Goal: Task Accomplishment & Management: Manage account settings

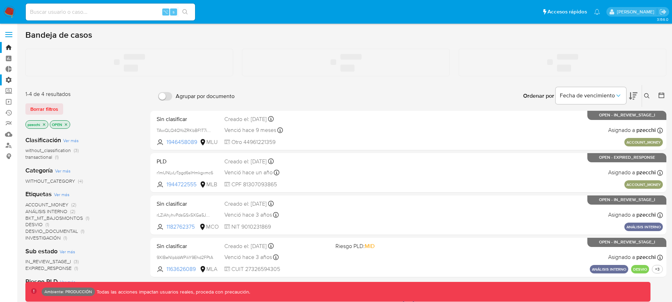
click at [7, 80] on label "Administración" at bounding box center [42, 79] width 84 height 11
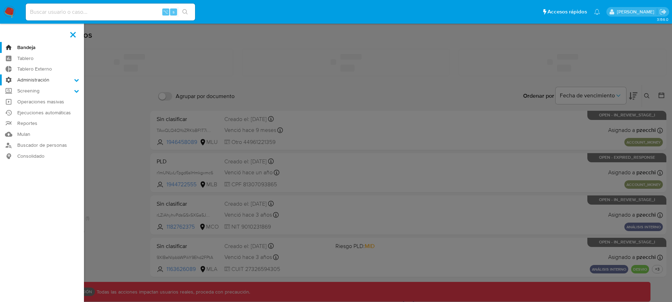
click at [0, 0] on input "Administración" at bounding box center [0, 0] width 0 height 0
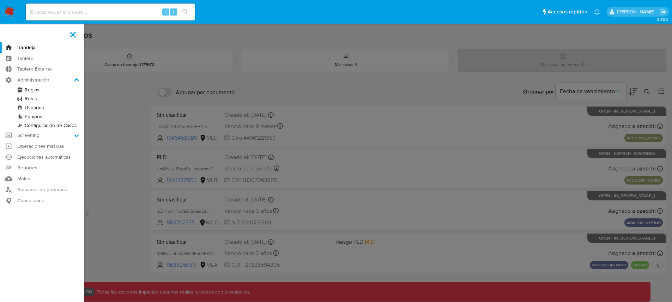
click at [31, 98] on link "Roles" at bounding box center [42, 98] width 84 height 9
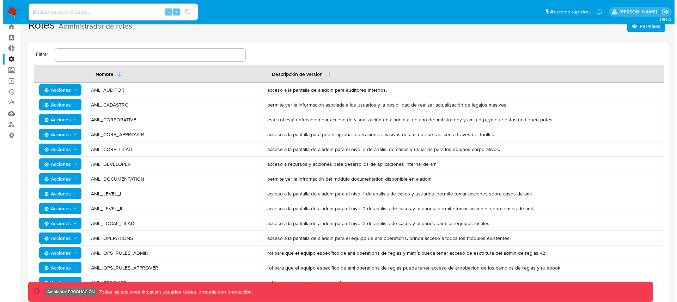
scroll to position [52, 0]
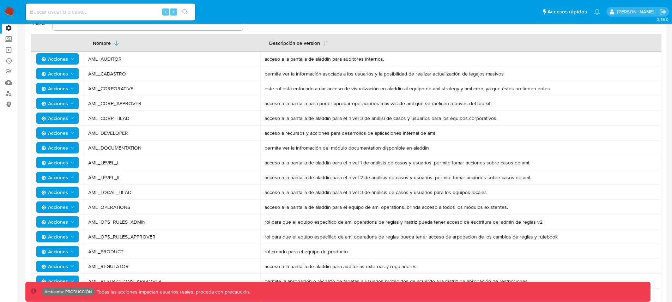
click at [73, 208] on icon "Acciones" at bounding box center [72, 207] width 6 height 6
click at [57, 241] on button "Permisos" at bounding box center [58, 241] width 63 height 17
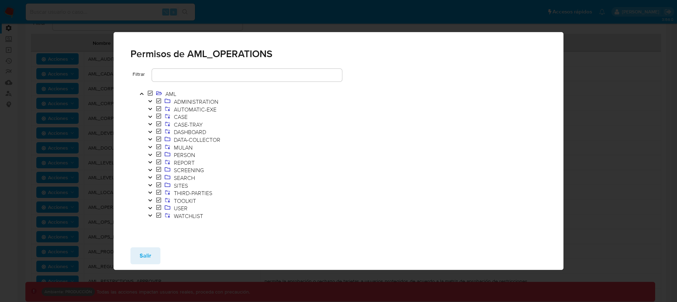
click at [149, 102] on icon "Toggle" at bounding box center [150, 101] width 4 height 2
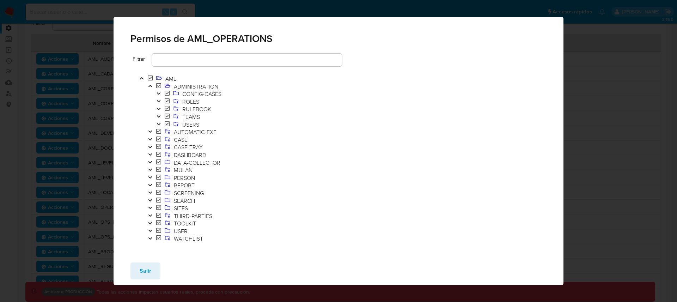
click at [160, 108] on icon "Toggle" at bounding box center [158, 109] width 5 height 4
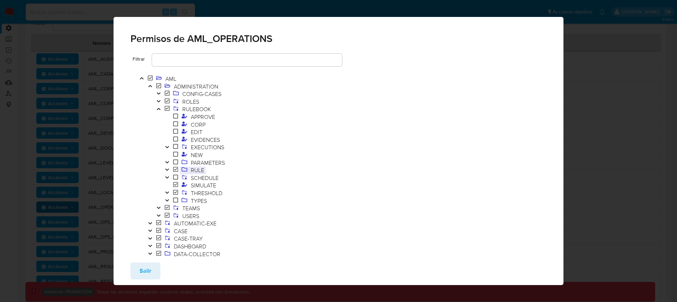
click at [198, 169] on span "RULE" at bounding box center [197, 170] width 17 height 8
click at [201, 171] on span "RULE" at bounding box center [197, 170] width 17 height 8
click at [192, 171] on span "RULE" at bounding box center [197, 170] width 17 height 8
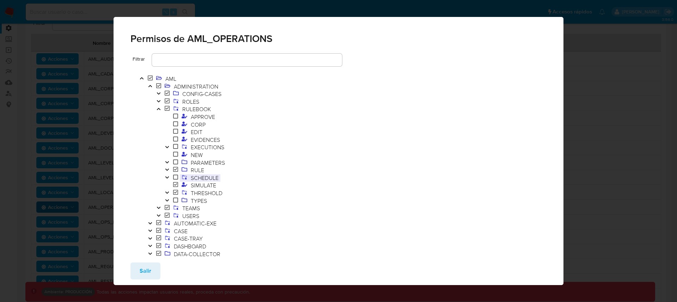
click at [197, 178] on span "SCHEDULE" at bounding box center [204, 178] width 31 height 8
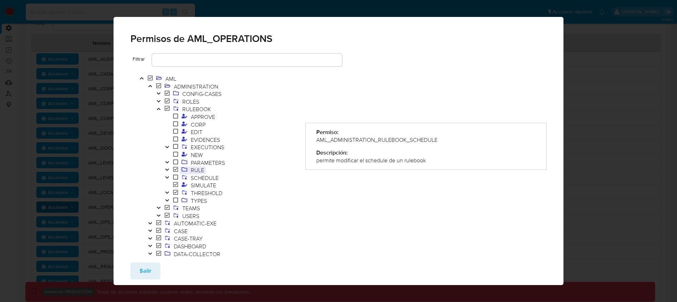
click at [197, 170] on span "RULE" at bounding box center [197, 170] width 17 height 8
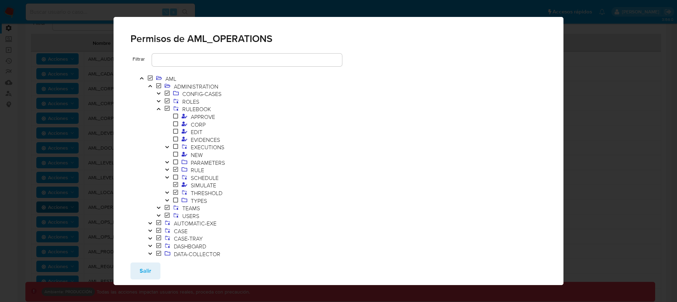
click at [167, 170] on icon "Toggle" at bounding box center [167, 169] width 5 height 4
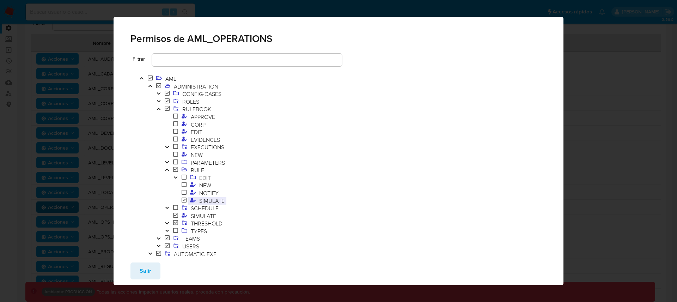
click at [206, 201] on span "SIMULATE" at bounding box center [211, 201] width 29 height 8
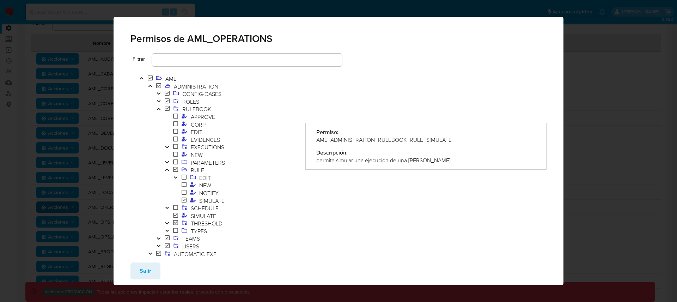
drag, startPoint x: 314, startPoint y: 139, endPoint x: 481, endPoint y: 143, distance: 167.1
click at [481, 143] on div "AML_ADMINISTRATION_RULEBOOK_RULE_SIMULATE" at bounding box center [426, 140] width 220 height 8
click at [205, 185] on span "NEW" at bounding box center [205, 185] width 16 height 8
drag, startPoint x: 315, startPoint y: 140, endPoint x: 400, endPoint y: 145, distance: 84.4
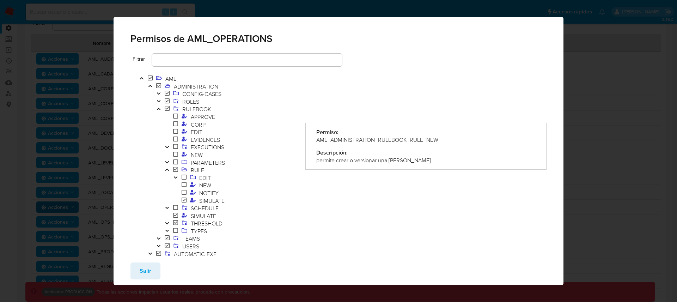
click at [400, 145] on div "Permiso: AML_ADMINISTRATION_RULEBOOK_RULE_NEW Descripción: permite crear o vers…" at bounding box center [425, 146] width 241 height 47
drag, startPoint x: 315, startPoint y: 139, endPoint x: 458, endPoint y: 140, distance: 143.5
click at [458, 140] on div "AML_ADMINISTRATION_RULEBOOK_RULE_NEW" at bounding box center [426, 140] width 220 height 8
click at [208, 192] on span "NOTIFY" at bounding box center [208, 193] width 23 height 8
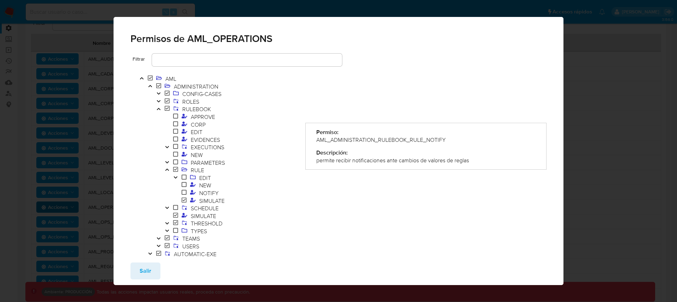
drag, startPoint x: 314, startPoint y: 139, endPoint x: 461, endPoint y: 142, distance: 146.7
click at [461, 142] on div "AML_ADMINISTRATION_RULEBOOK_RULE_NOTIFY" at bounding box center [426, 140] width 220 height 8
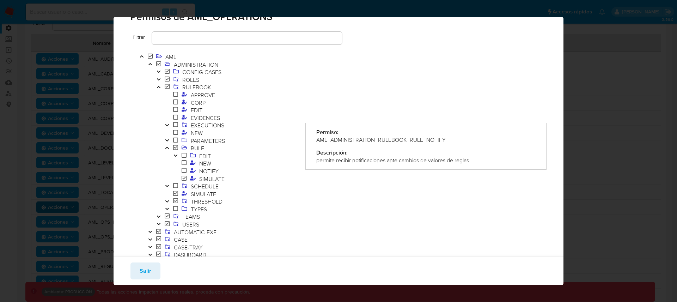
scroll to position [35, 0]
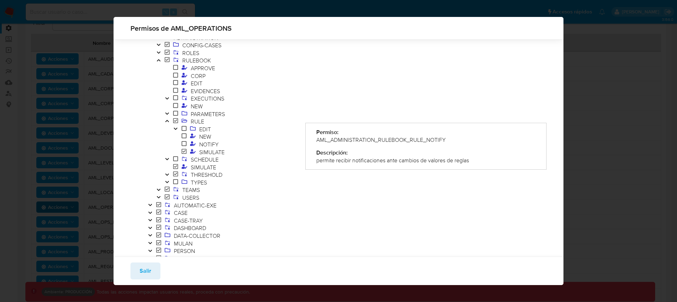
click at [151, 210] on icon "Toggle" at bounding box center [150, 212] width 5 height 4
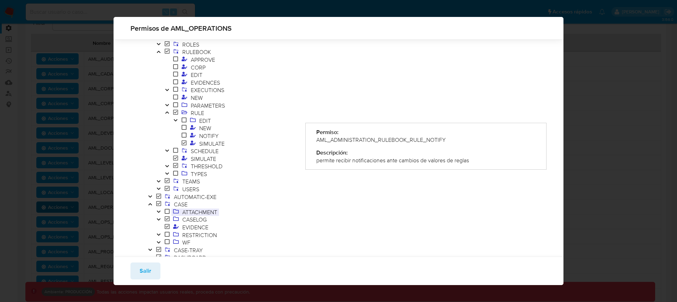
scroll to position [89, 0]
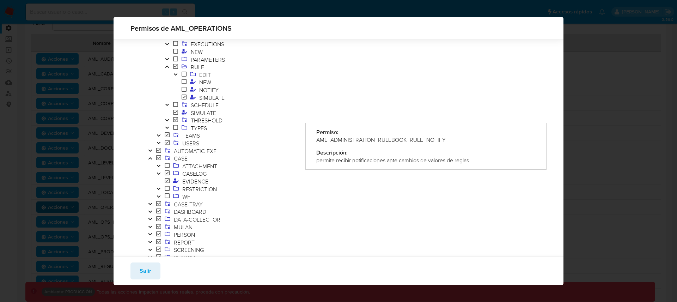
click at [160, 173] on icon "Toggle" at bounding box center [158, 173] width 5 height 4
click at [191, 180] on span "DOWNLOAD" at bounding box center [206, 181] width 34 height 8
drag, startPoint x: 314, startPoint y: 139, endPoint x: 425, endPoint y: 141, distance: 110.7
click at [425, 141] on div "AML_CASE_CASELOG_DOWNLOAD" at bounding box center [426, 140] width 220 height 8
click at [155, 196] on button "Toggle" at bounding box center [158, 197] width 8 height 8
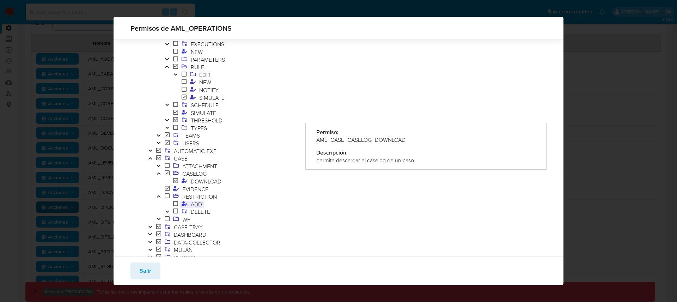
click at [198, 205] on span "ADD" at bounding box center [196, 204] width 15 height 8
click at [337, 140] on div "AML_CASE_RESTRICTION_ADD" at bounding box center [426, 140] width 220 height 8
click at [357, 139] on div "AML_CASE_RESTRICTION_ADD" at bounding box center [426, 140] width 220 height 8
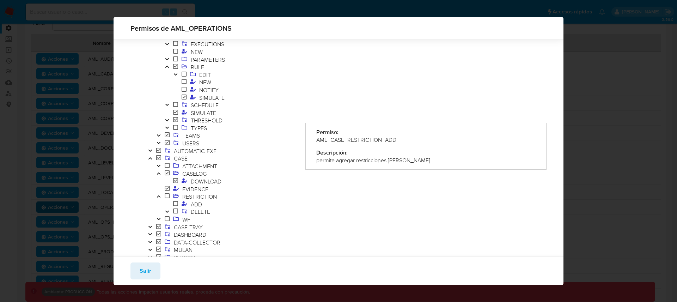
click at [357, 139] on div "AML_CASE_RESTRICTION_ADD" at bounding box center [426, 140] width 220 height 8
click at [356, 139] on div "AML_CASE_RESTRICTION_ADD" at bounding box center [426, 140] width 220 height 8
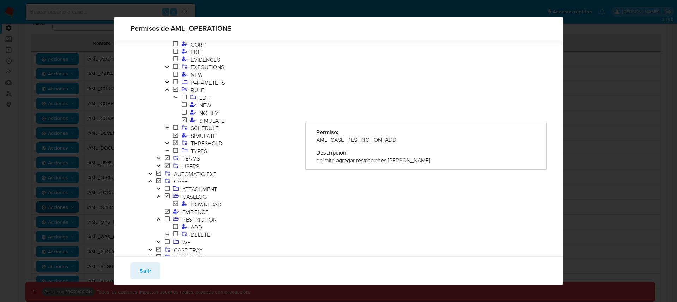
scroll to position [85, 0]
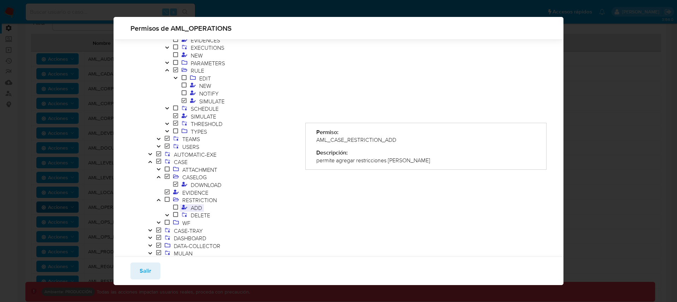
click at [194, 207] on span "ADD" at bounding box center [196, 208] width 15 height 8
click at [197, 191] on span "EVIDENCE" at bounding box center [195, 193] width 30 height 8
click at [357, 139] on div "AML_CASE_EVIDENCE" at bounding box center [426, 140] width 220 height 8
click at [159, 138] on icon "Toggle" at bounding box center [158, 139] width 5 height 4
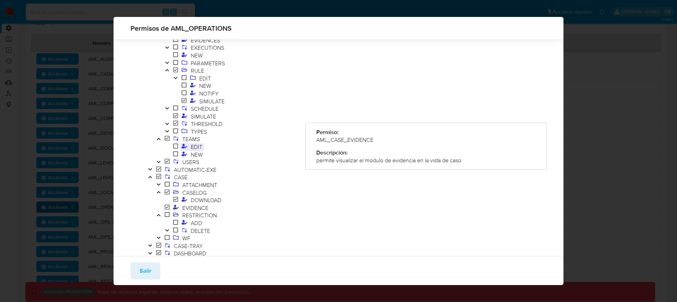
click at [190, 147] on span "EDIT" at bounding box center [196, 147] width 15 height 8
click at [349, 142] on div "AML_ADMINISTRATION_TEAMS_EDIT" at bounding box center [426, 140] width 220 height 8
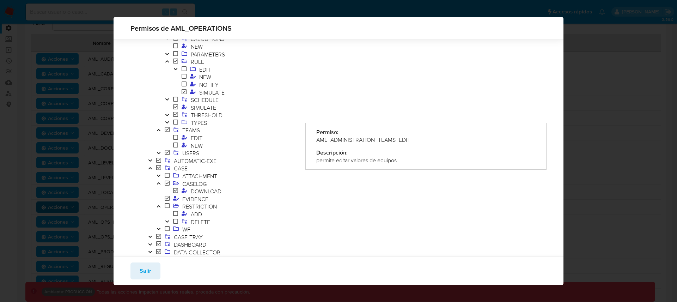
scroll to position [148, 0]
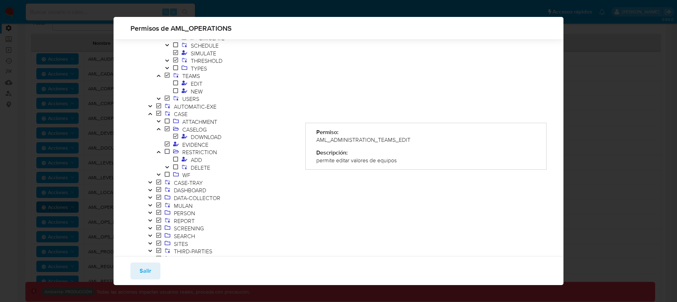
click at [152, 182] on icon "Toggle" at bounding box center [150, 182] width 5 height 4
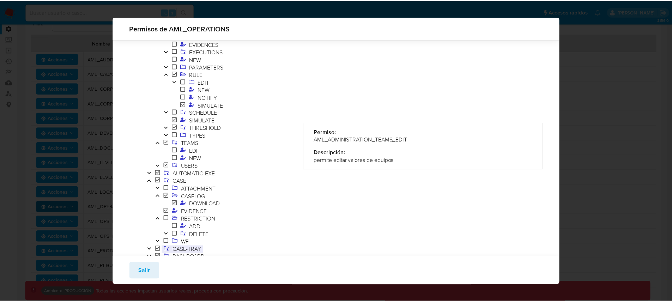
scroll to position [0, 0]
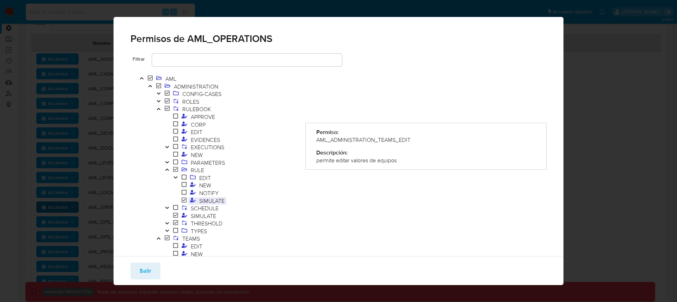
click at [208, 203] on span "SIMULATE" at bounding box center [211, 201] width 29 height 8
click at [352, 137] on div "AML_ADMINISTRATION_RULEBOOK_RULE_SIMULATE" at bounding box center [426, 140] width 220 height 8
click at [199, 154] on span "NEW" at bounding box center [197, 155] width 16 height 8
click at [370, 143] on div "AML_ADMINISTRATION_RULEBOOK_NEW" at bounding box center [426, 140] width 220 height 8
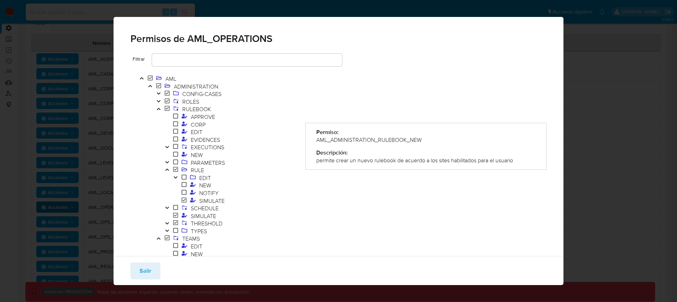
click at [370, 143] on div "AML_ADMINISTRATION_RULEBOOK_NEW" at bounding box center [426, 140] width 220 height 8
click at [202, 216] on span "SIMULATE" at bounding box center [203, 216] width 29 height 8
click at [338, 137] on div "AML_ADMINISTRATION_RULEBOOK_SIMULATE" at bounding box center [426, 140] width 220 height 8
click at [148, 274] on span "Salir" at bounding box center [146, 271] width 12 height 16
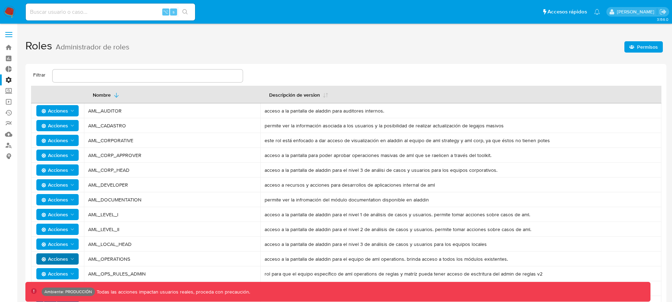
click at [635, 49] on span "Permisos" at bounding box center [643, 47] width 29 height 10
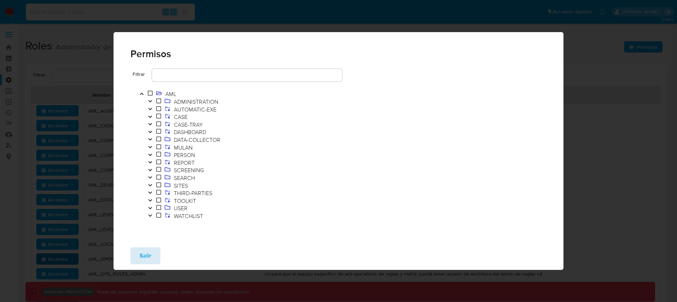
click at [151, 254] on button "Salir" at bounding box center [145, 255] width 30 height 17
